Goal: Transaction & Acquisition: Purchase product/service

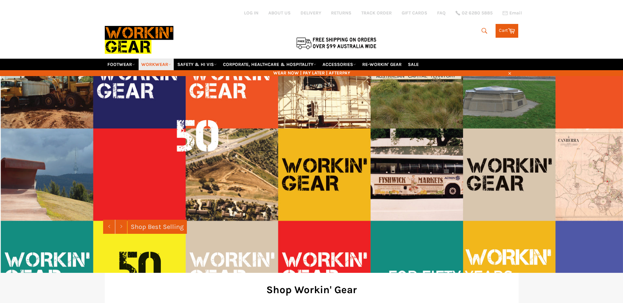
click at [151, 64] on link "WORKWEAR" at bounding box center [156, 64] width 35 height 11
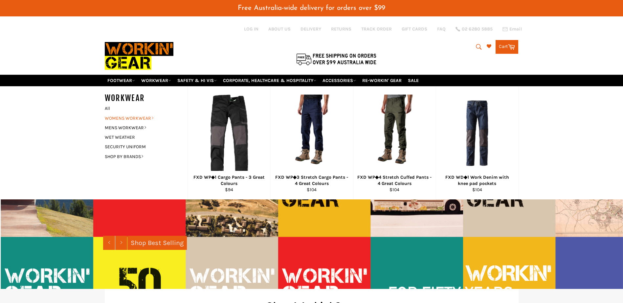
click at [150, 117] on link "WOMENS WORKWEAR" at bounding box center [140, 119] width 79 height 10
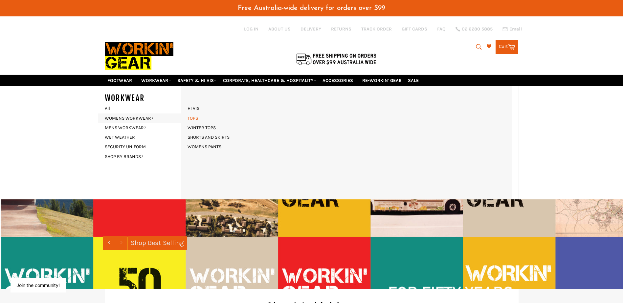
click at [197, 119] on link "TOPS" at bounding box center [192, 119] width 17 height 10
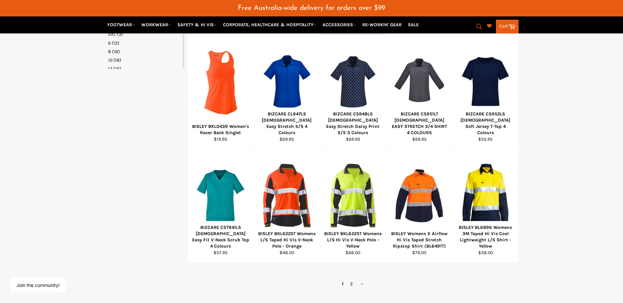
scroll to position [427, 0]
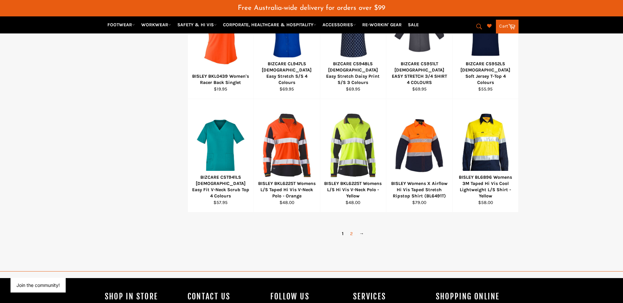
click at [353, 233] on link "2" at bounding box center [351, 234] width 9 height 10
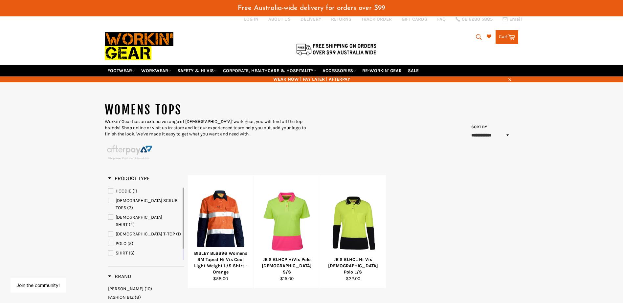
scroll to position [5, 0]
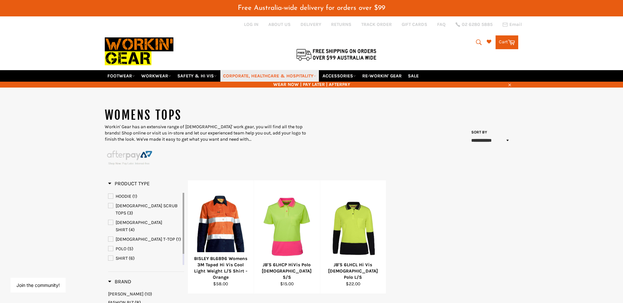
click at [306, 75] on link "CORPORATE, HEALTHCARE & HOSPITALITY" at bounding box center [269, 75] width 98 height 11
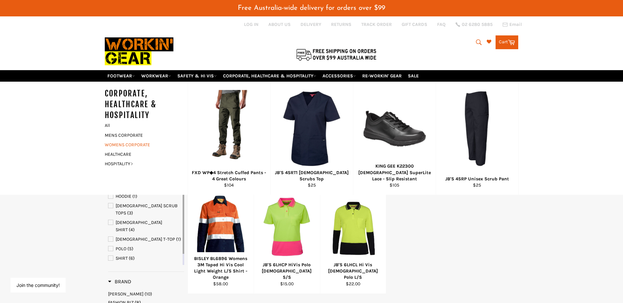
click at [130, 142] on link "WOMENS CORPORATE" at bounding box center [140, 145] width 79 height 10
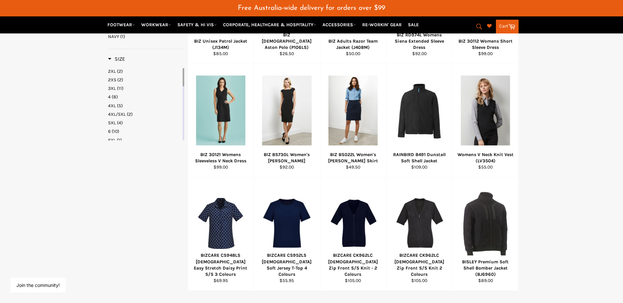
scroll to position [394, 0]
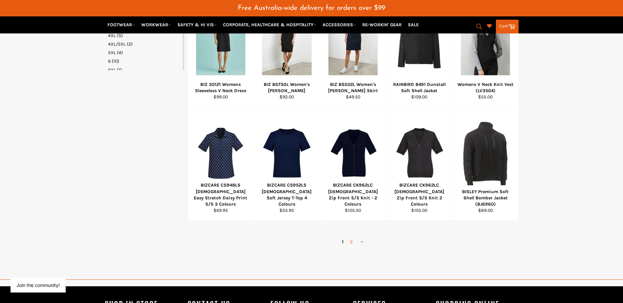
click at [351, 242] on link "2" at bounding box center [351, 242] width 9 height 10
